Goal: Task Accomplishment & Management: Complete application form

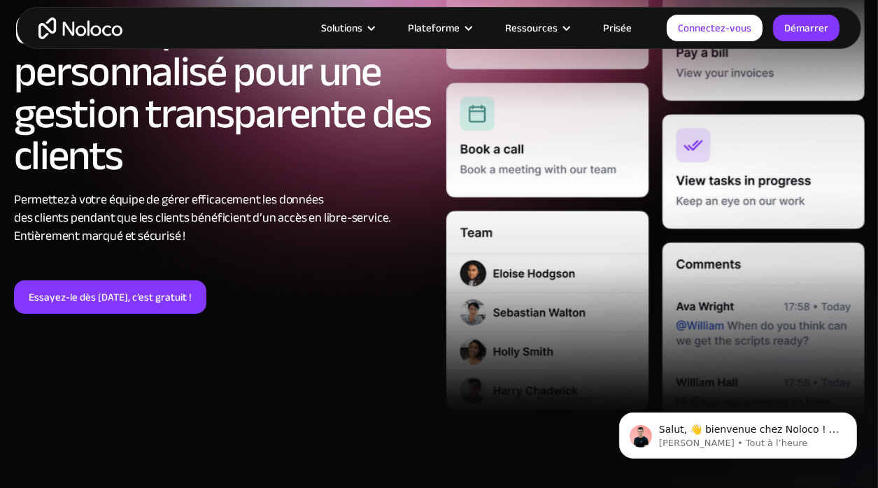
scroll to position [252, 0]
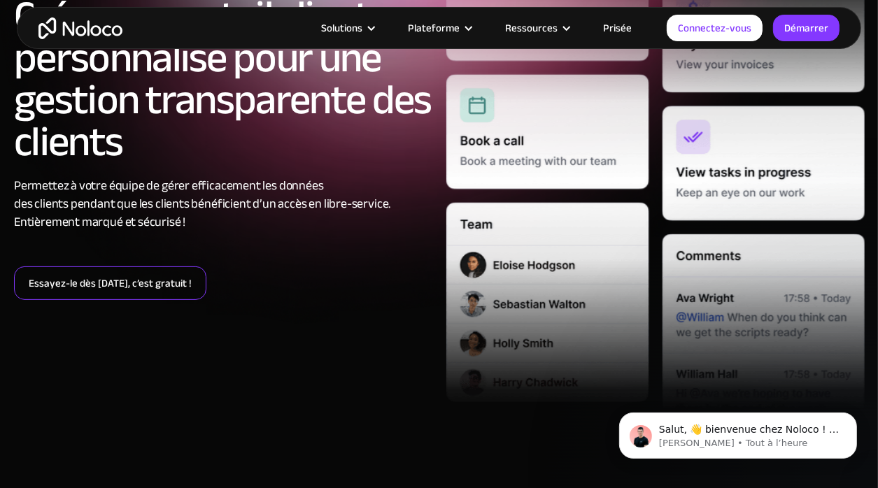
click at [162, 287] on link "Essayez-le dès aujourd’hui, c’est gratuit !" at bounding box center [110, 283] width 192 height 34
click at [110, 284] on link "Essayez-le dès aujourd’hui, c’est gratuit !" at bounding box center [110, 283] width 192 height 34
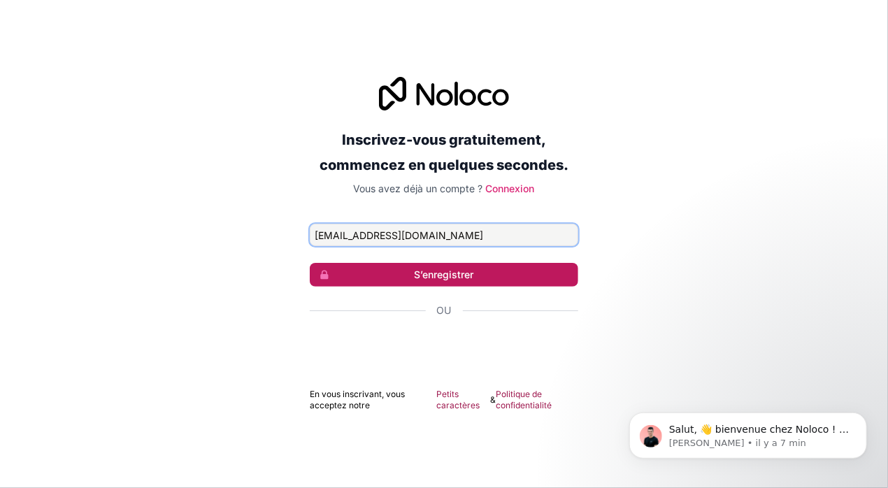
type input "[EMAIL_ADDRESS][DOMAIN_NAME]"
click at [430, 276] on font "S’enregistrer" at bounding box center [444, 275] width 59 height 14
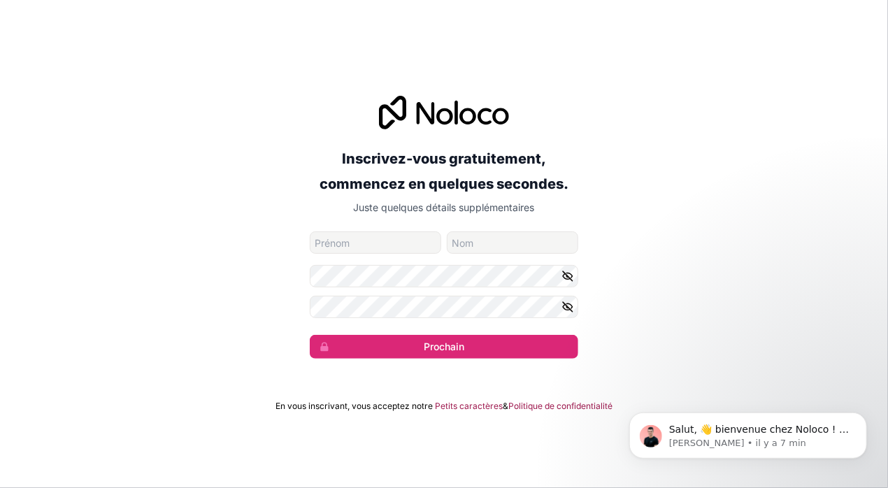
type input "[PERSON_NAME]"
click at [565, 310] on icon "button" at bounding box center [567, 307] width 13 height 13
click at [568, 275] on icon "button" at bounding box center [567, 276] width 13 height 13
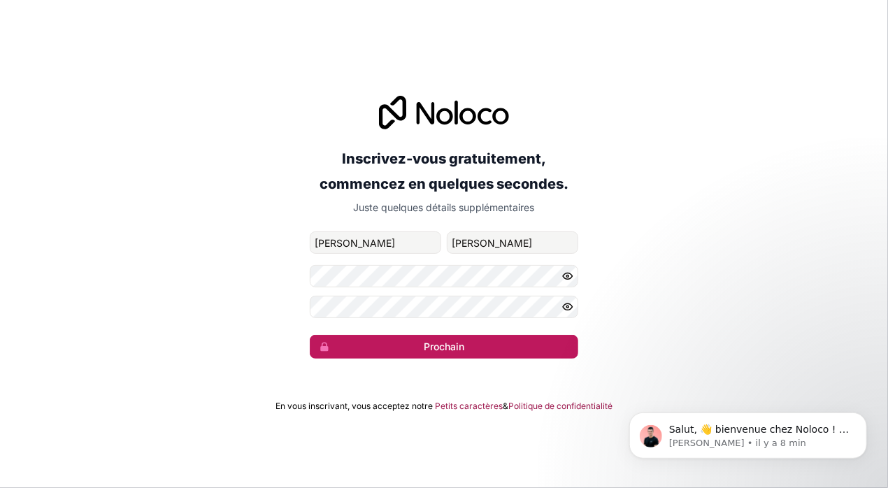
click at [441, 345] on font "Prochain" at bounding box center [444, 347] width 41 height 14
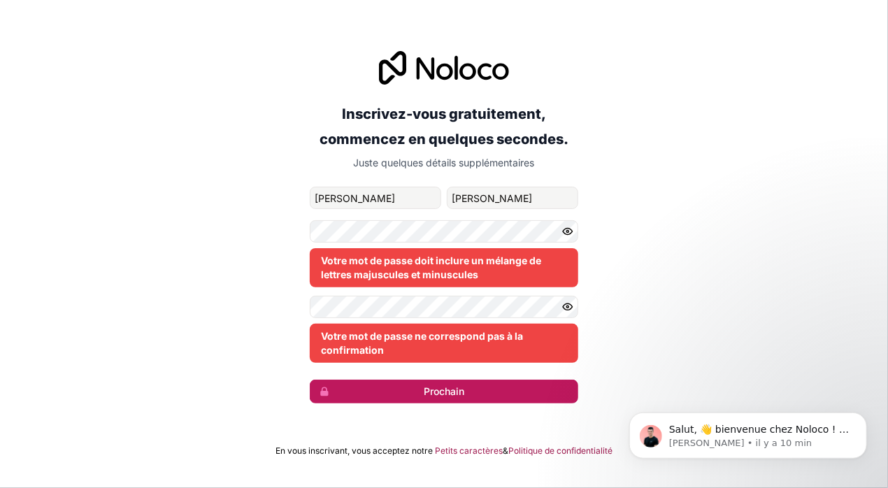
click at [427, 394] on font "Prochain" at bounding box center [444, 392] width 41 height 14
click at [433, 392] on font "Prochain" at bounding box center [444, 392] width 41 height 14
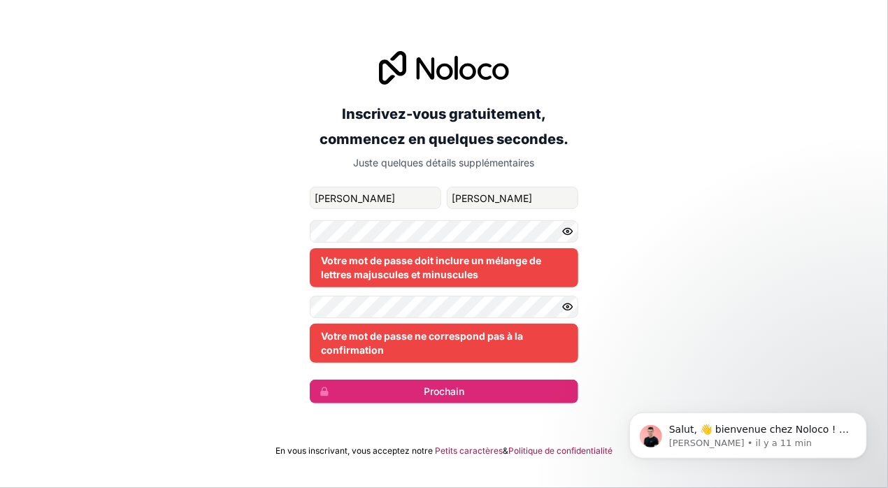
click at [423, 353] on div "Votre mot de passe ne correspond pas à la confirmation" at bounding box center [444, 343] width 269 height 39
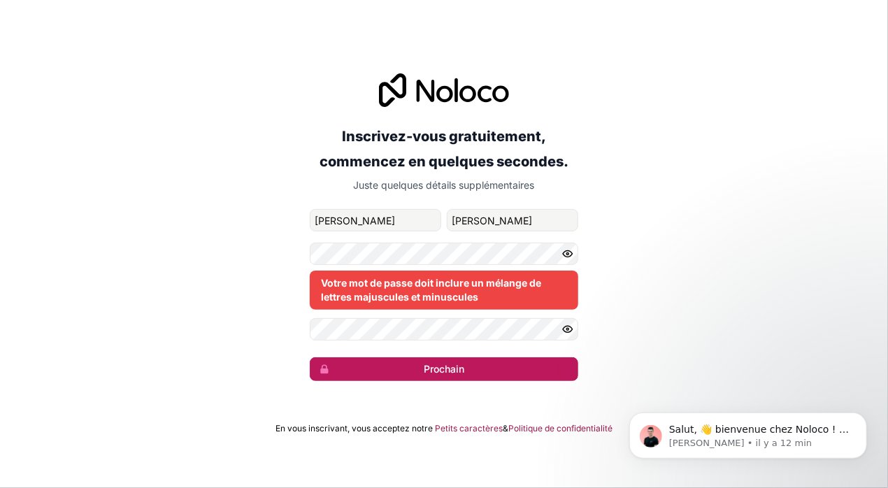
click at [442, 370] on font "Prochain" at bounding box center [444, 369] width 41 height 14
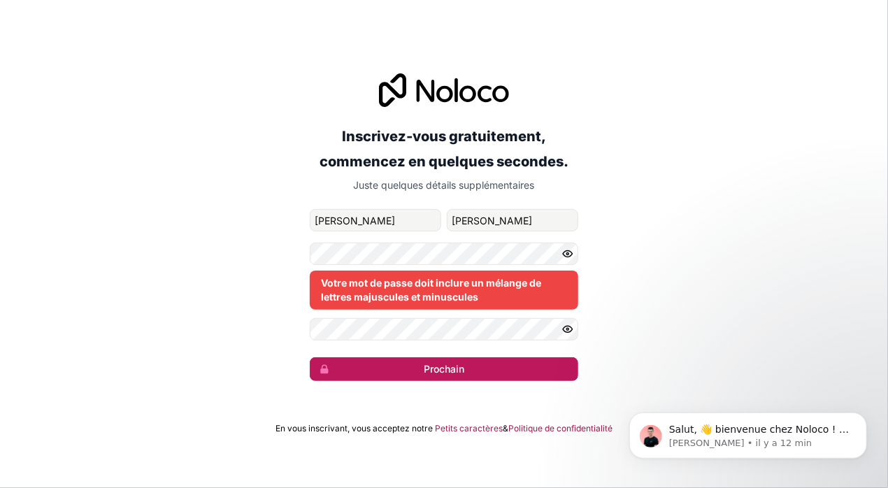
click at [463, 368] on font "Prochain" at bounding box center [444, 369] width 41 height 14
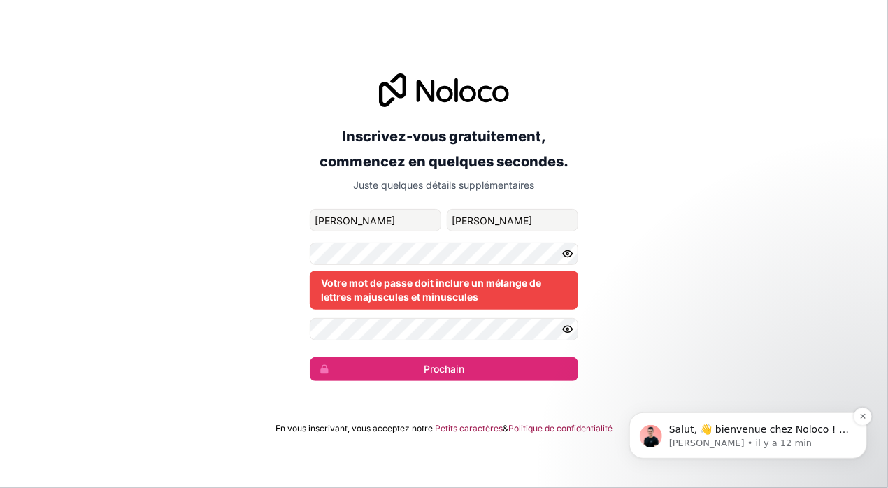
click at [692, 436] on p "[PERSON_NAME] • il y a 12 min" at bounding box center [758, 442] width 180 height 13
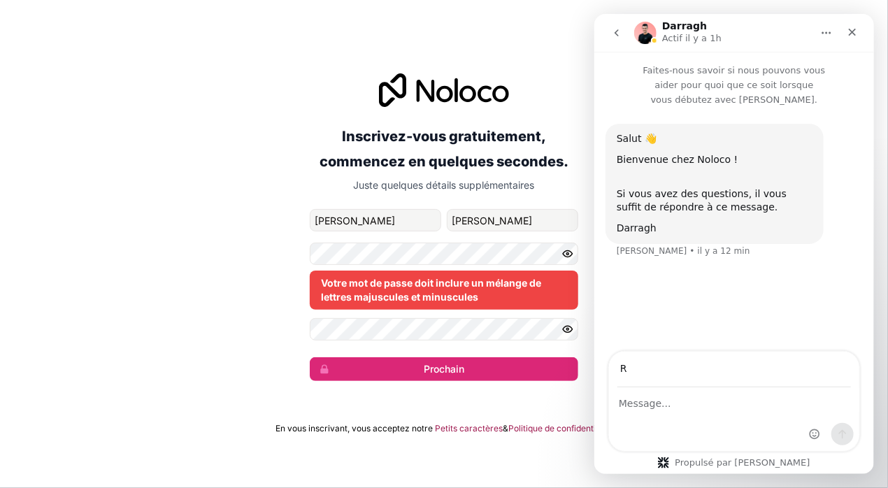
type input "[EMAIL_ADDRESS][DOMAIN_NAME]"
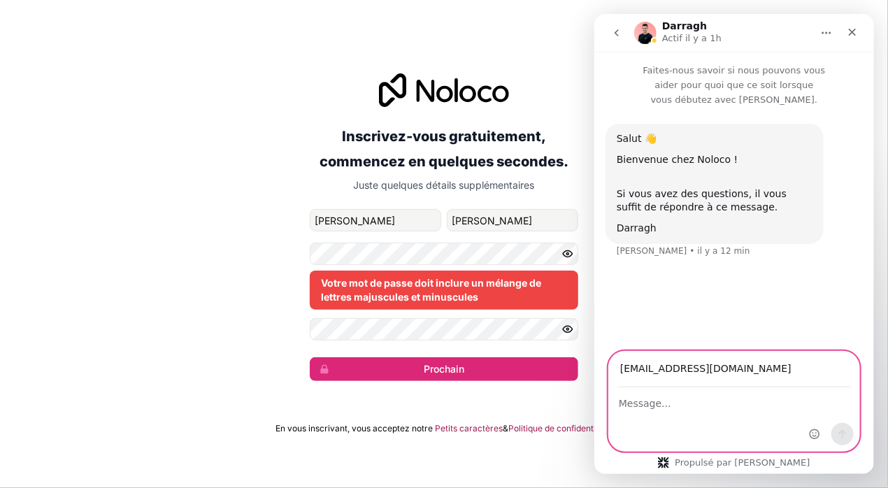
click at [724, 406] on textarea "Message..." at bounding box center [733, 400] width 250 height 24
type textarea "comment me connerter a Carm clientportal"
click at [845, 433] on icon "Envoyer un message..." at bounding box center [841, 434] width 11 height 11
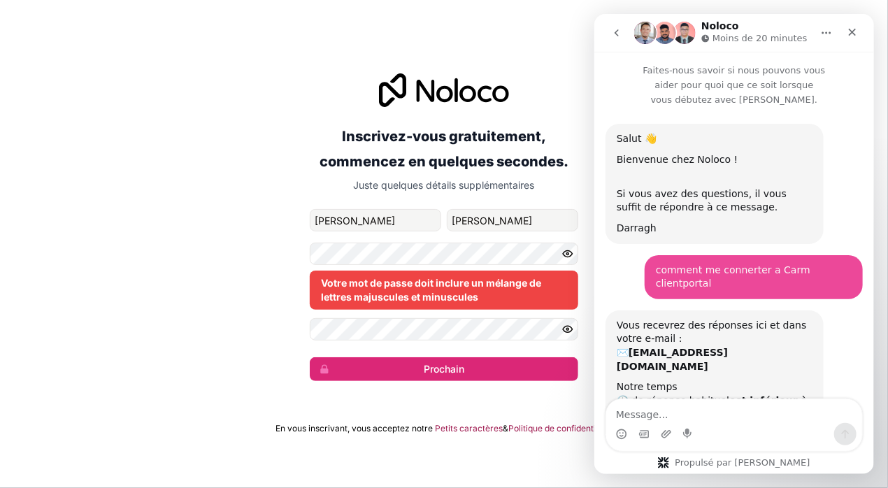
scroll to position [56, 0]
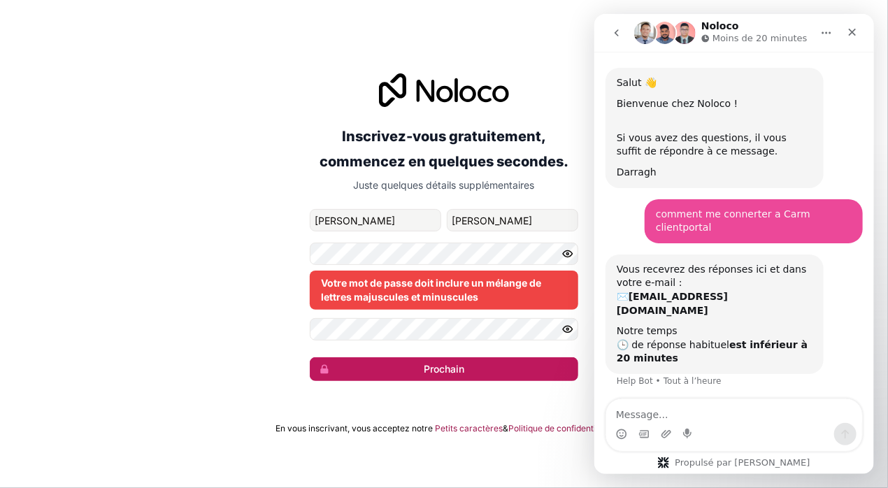
click at [416, 363] on button "Prochain" at bounding box center [444, 369] width 269 height 24
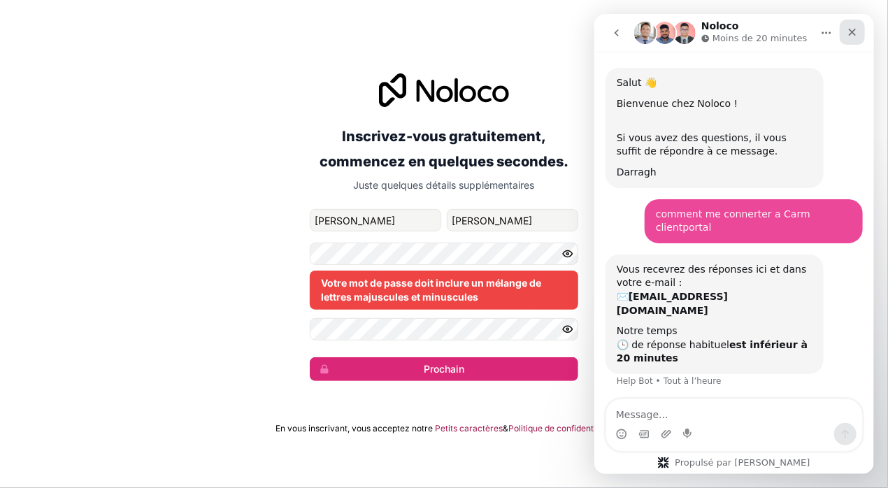
click at [854, 34] on icon "Fermer" at bounding box center [852, 33] width 8 height 8
